Goal: Information Seeking & Learning: Check status

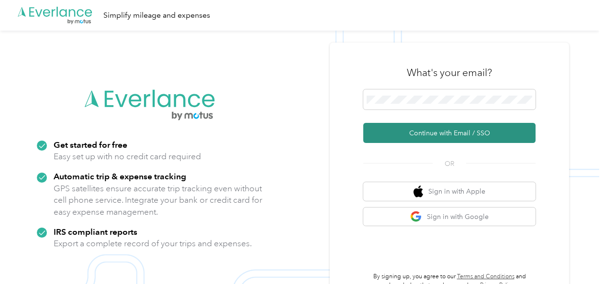
click at [411, 133] on button "Continue with Email / SSO" at bounding box center [449, 133] width 172 height 20
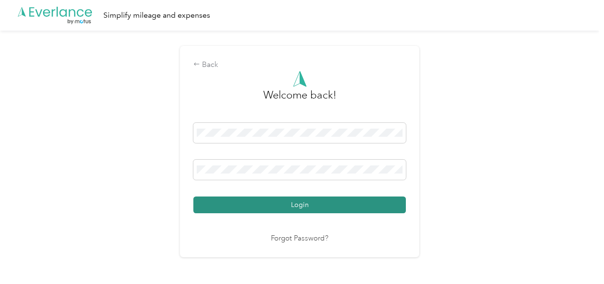
click at [287, 204] on button "Login" at bounding box center [299, 205] width 212 height 17
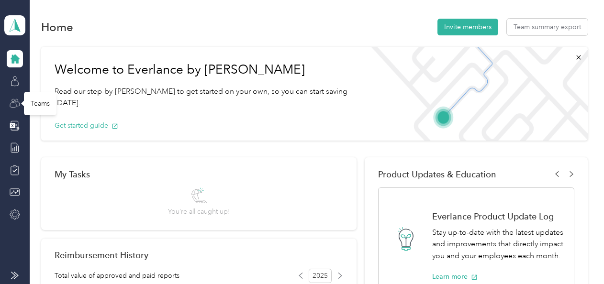
click at [18, 100] on icon at bounding box center [15, 103] width 11 height 11
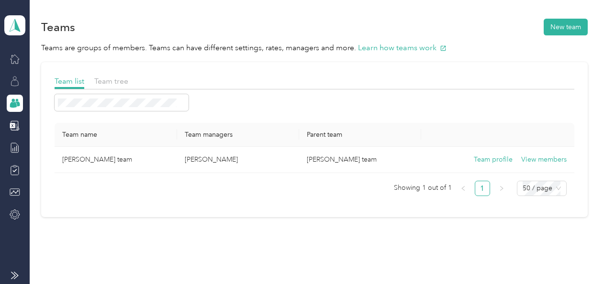
click at [13, 73] on div at bounding box center [15, 81] width 16 height 17
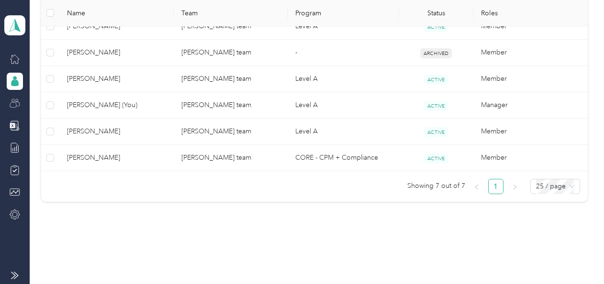
scroll to position [295, 0]
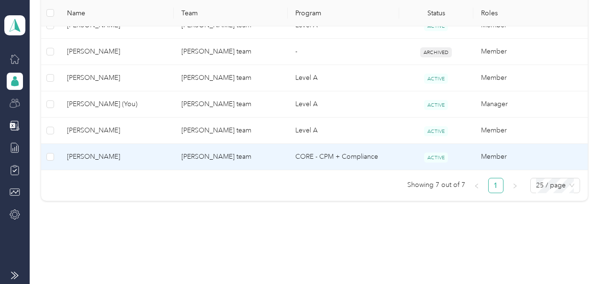
click at [132, 157] on span "[PERSON_NAME]" at bounding box center [116, 157] width 99 height 11
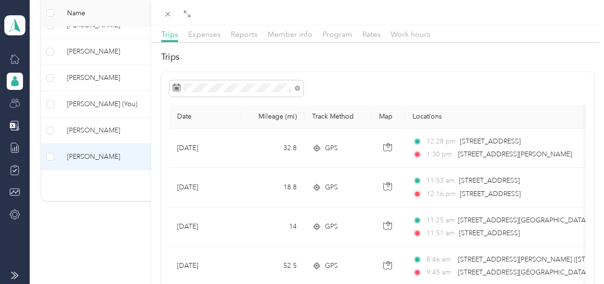
scroll to position [27, 0]
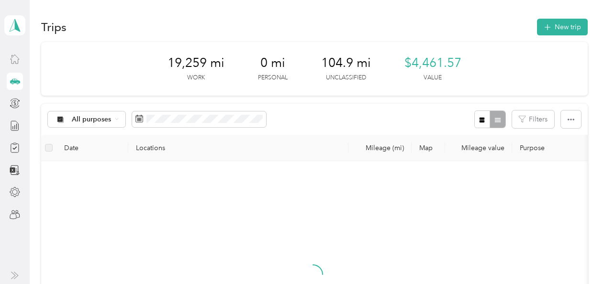
click at [14, 62] on icon at bounding box center [15, 59] width 11 height 11
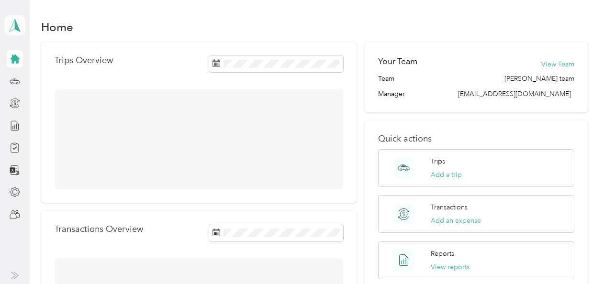
click at [11, 22] on icon at bounding box center [15, 25] width 14 height 13
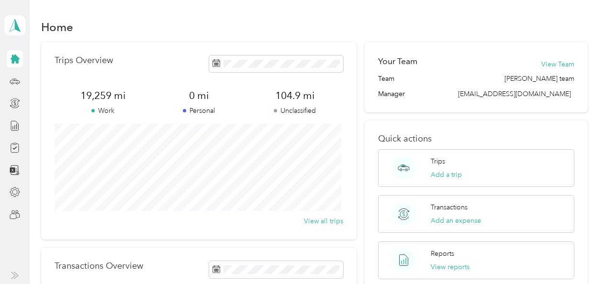
click at [41, 78] on div "Team dashboard" at bounding box center [37, 73] width 51 height 10
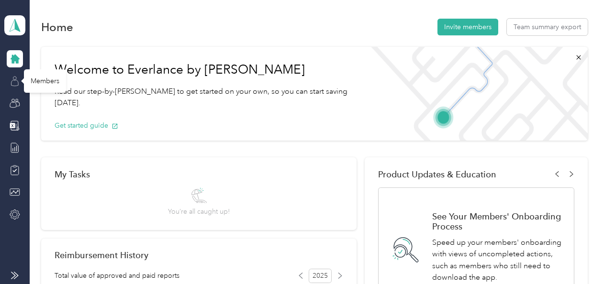
click at [13, 81] on icon at bounding box center [15, 81] width 11 height 11
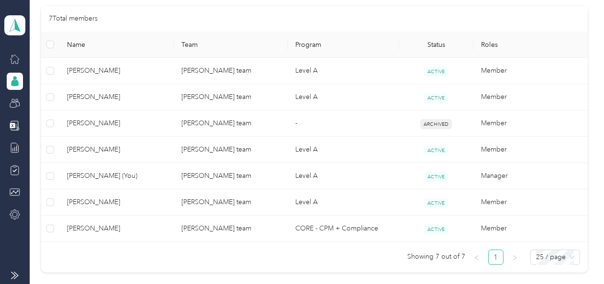
scroll to position [231, 0]
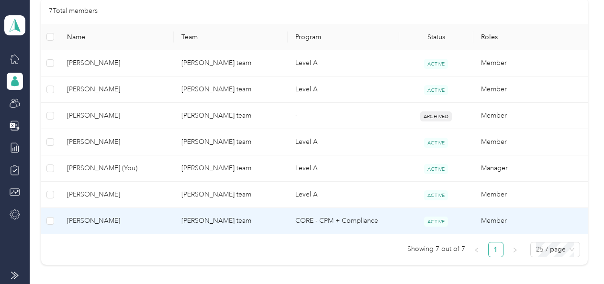
click at [154, 217] on span "[PERSON_NAME]" at bounding box center [116, 221] width 99 height 11
